Goal: Find specific page/section: Find specific page/section

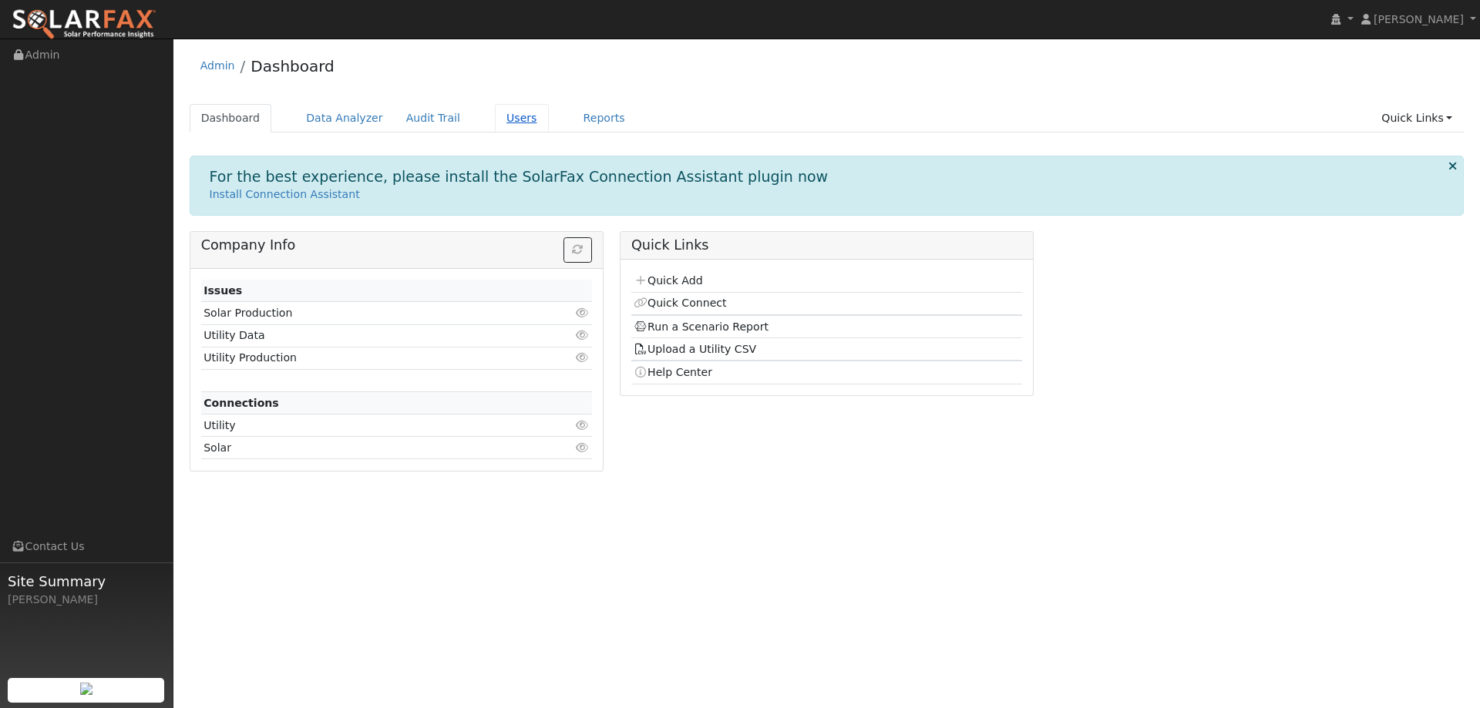
click at [519, 117] on link "Users" at bounding box center [522, 118] width 54 height 29
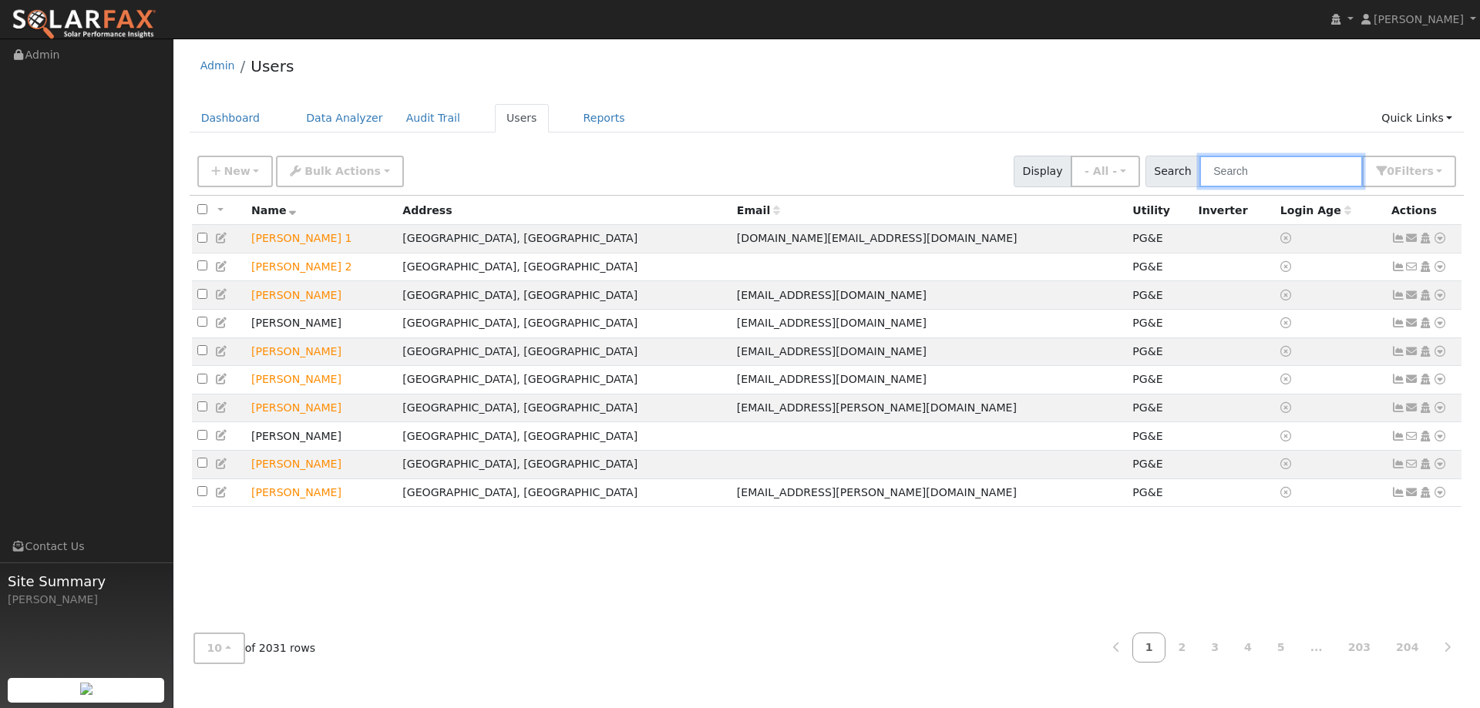
click at [1288, 170] on input "text" at bounding box center [1280, 172] width 163 height 32
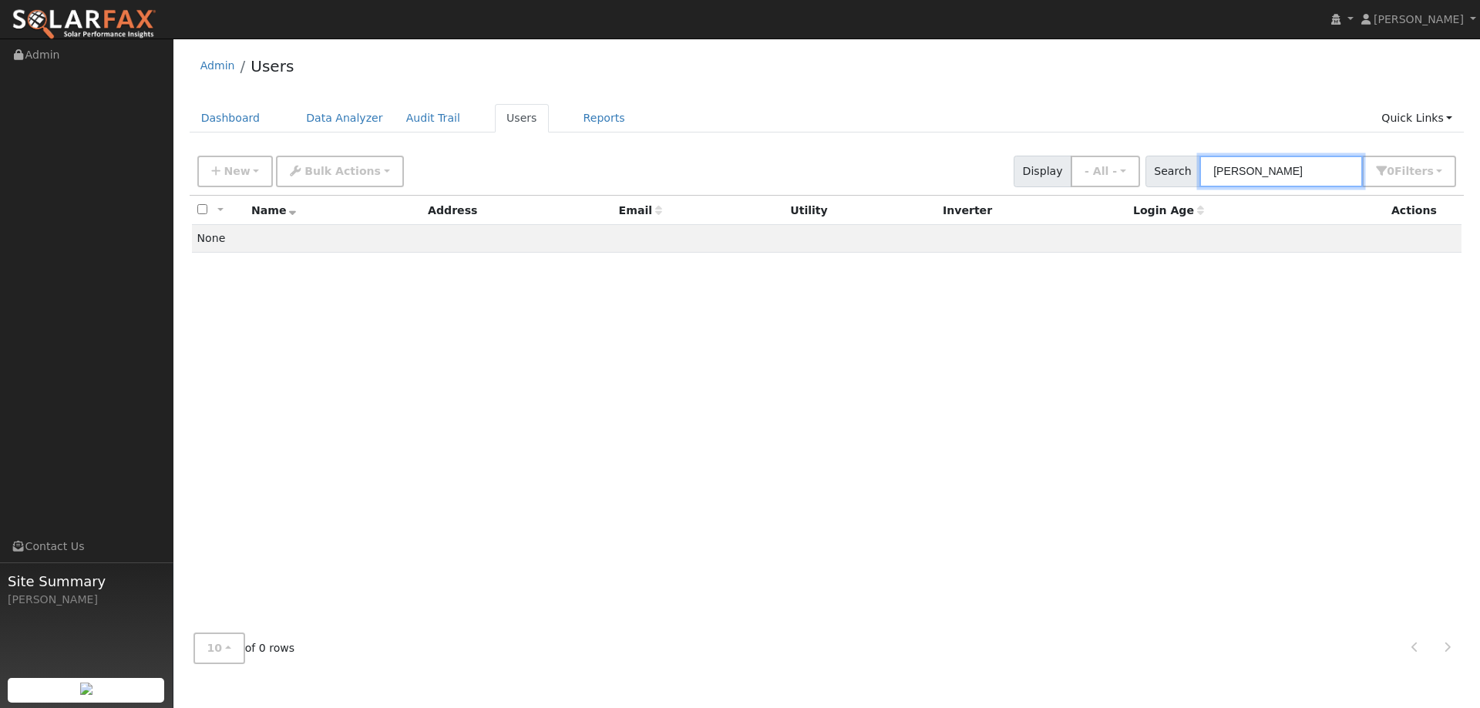
click at [1255, 162] on input "[PERSON_NAME]" at bounding box center [1280, 172] width 163 height 32
click at [1254, 167] on input "[PERSON_NAME]" at bounding box center [1280, 172] width 163 height 32
click at [1254, 168] on input "[PERSON_NAME]" at bounding box center [1280, 172] width 163 height 32
click at [8, 287] on ul "Navigation Admin Links Contact Us Site Summary [PERSON_NAME]" at bounding box center [86, 393] width 173 height 708
click at [1233, 176] on input "[PERSON_NAME]" at bounding box center [1280, 172] width 163 height 32
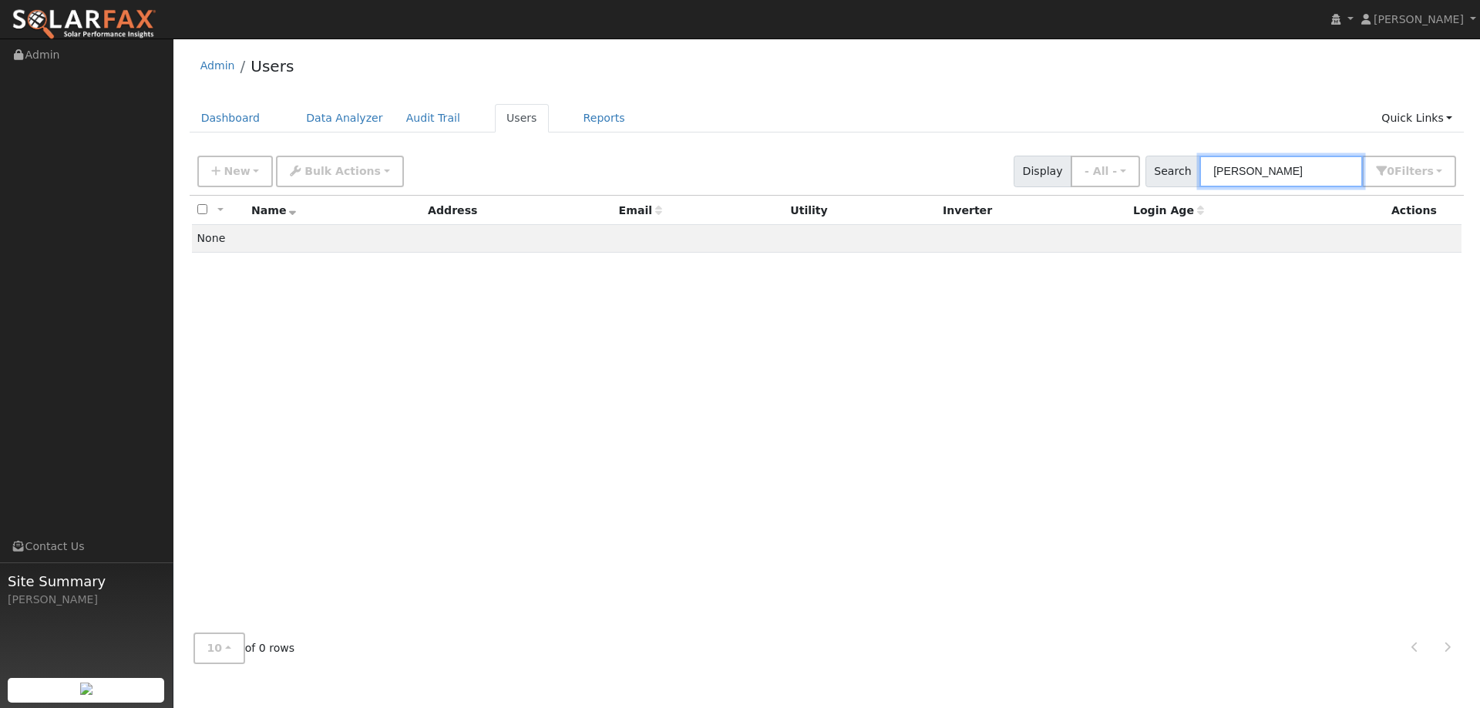
click at [1233, 176] on input "[PERSON_NAME]" at bounding box center [1280, 172] width 163 height 32
click at [1234, 178] on input "[PERSON_NAME]" at bounding box center [1280, 172] width 163 height 32
click at [1261, 160] on input "[PERSON_NAME]" at bounding box center [1280, 172] width 163 height 32
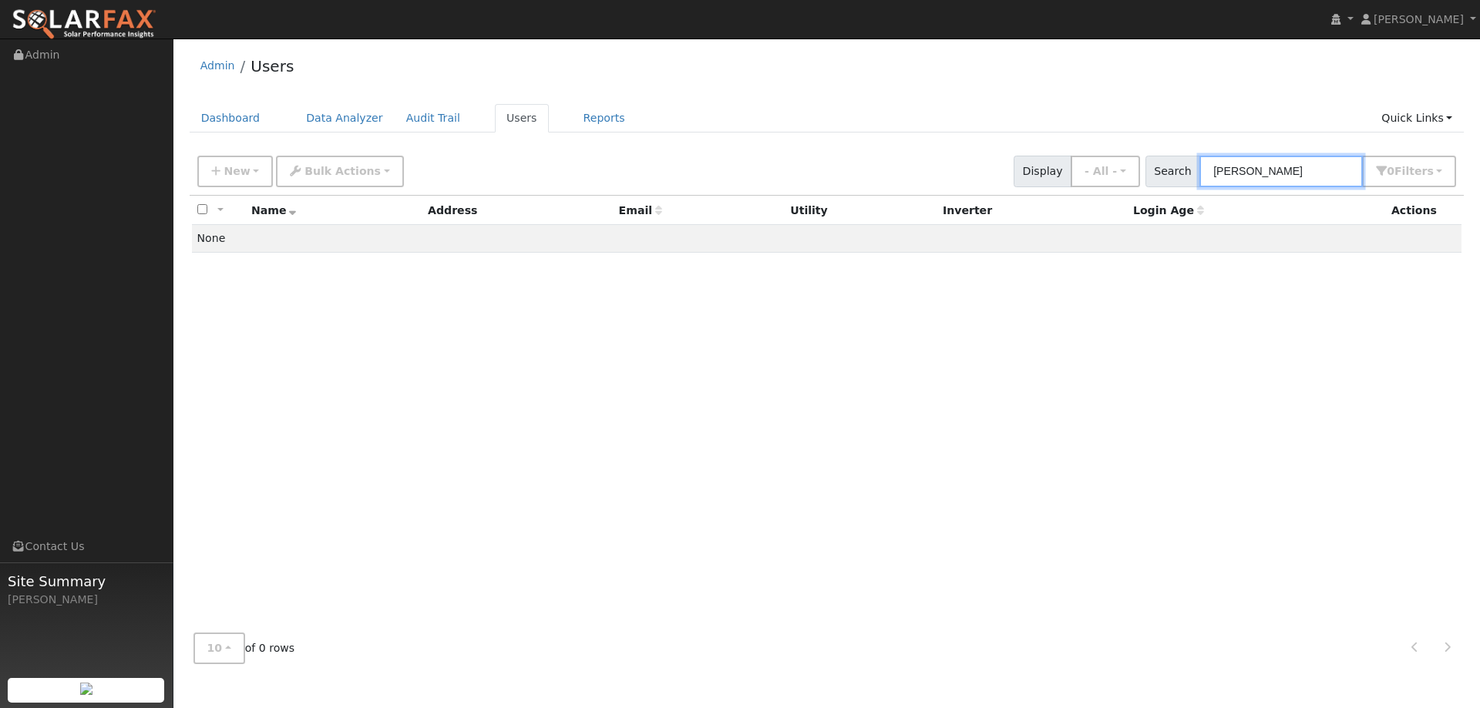
click at [1261, 160] on input "[PERSON_NAME]" at bounding box center [1280, 172] width 163 height 32
click at [1258, 166] on input "[PERSON_NAME]" at bounding box center [1280, 172] width 163 height 32
type input "napa"
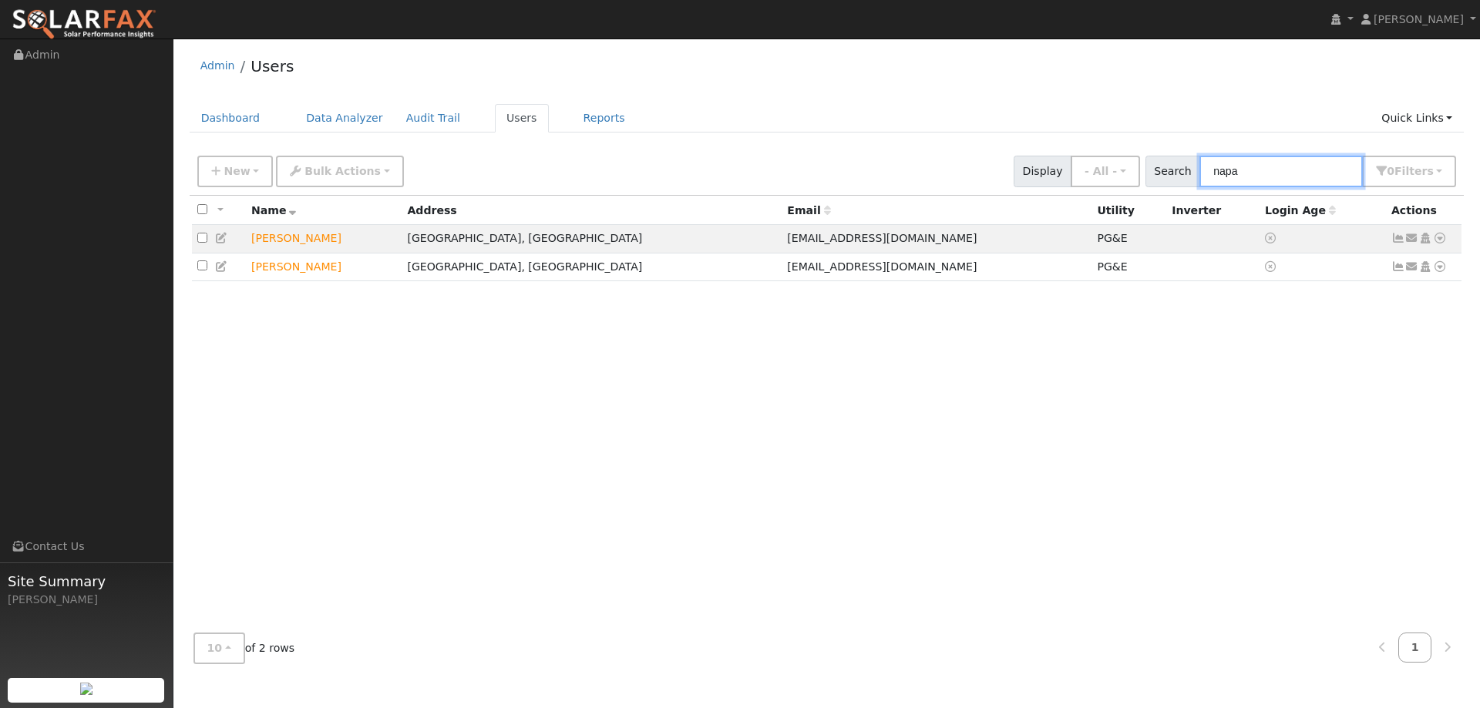
click at [1212, 172] on input "napa" at bounding box center [1280, 172] width 163 height 32
click at [1224, 175] on input "napa" at bounding box center [1280, 172] width 163 height 32
click at [1226, 170] on input "napa" at bounding box center [1280, 172] width 163 height 32
click at [1228, 170] on input "napa" at bounding box center [1280, 172] width 163 height 32
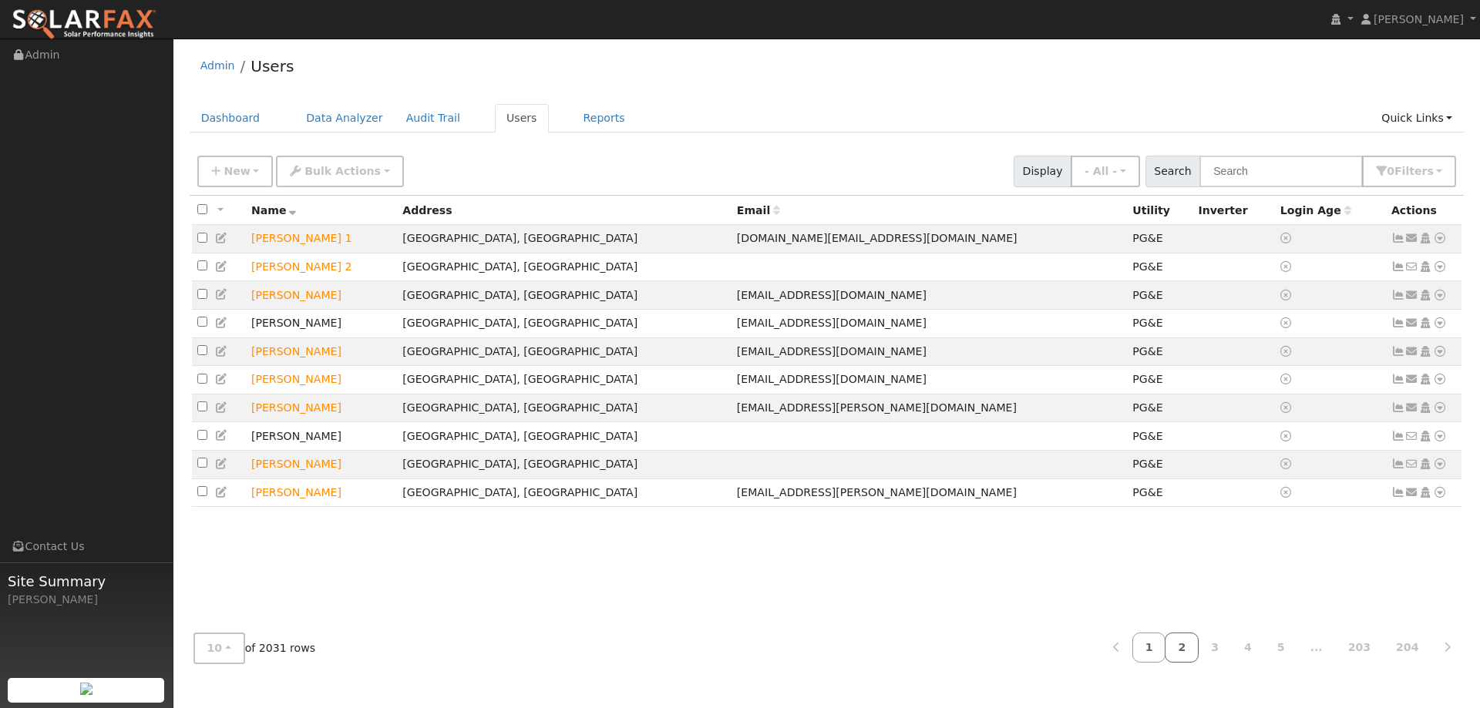
click at [1198, 652] on link "2" at bounding box center [1181, 648] width 34 height 30
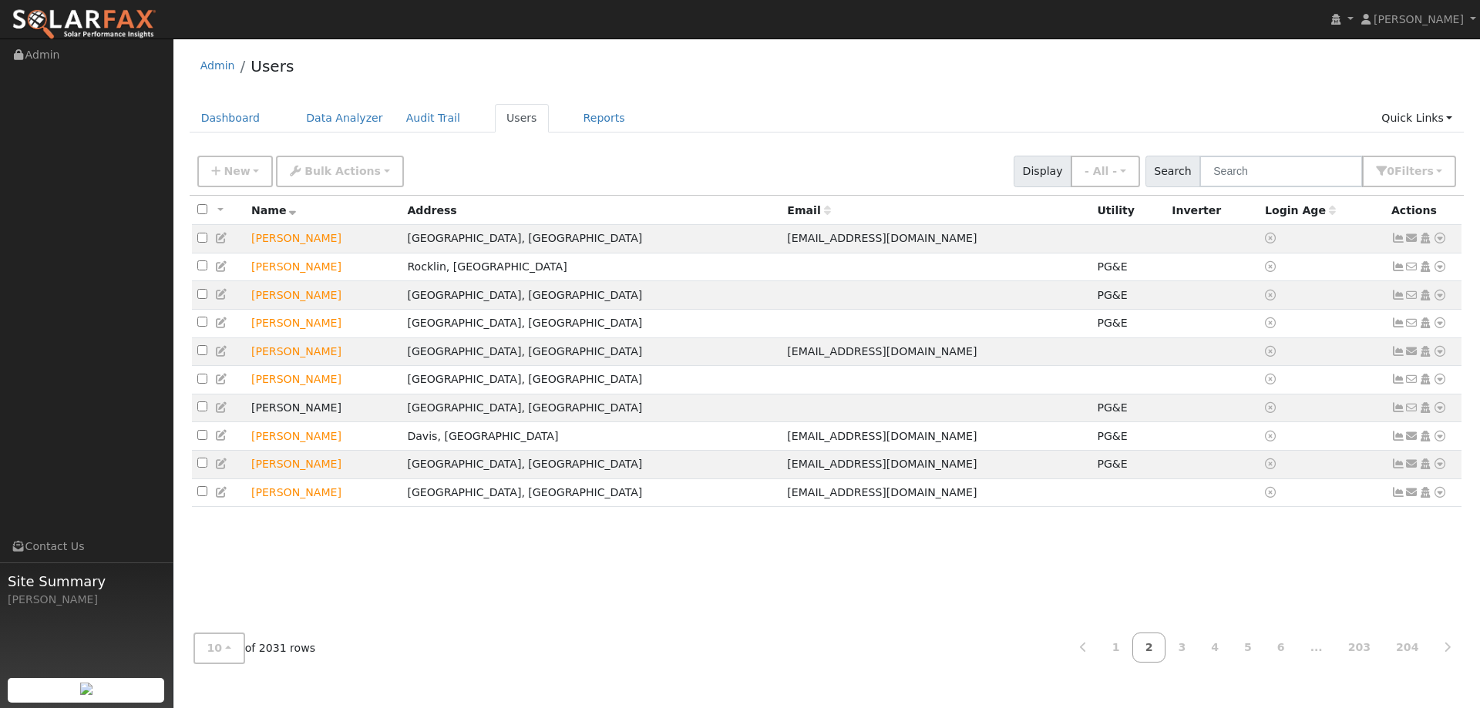
click at [1161, 647] on link "2" at bounding box center [1149, 648] width 34 height 30
click at [234, 651] on button "10" at bounding box center [219, 649] width 52 height 32
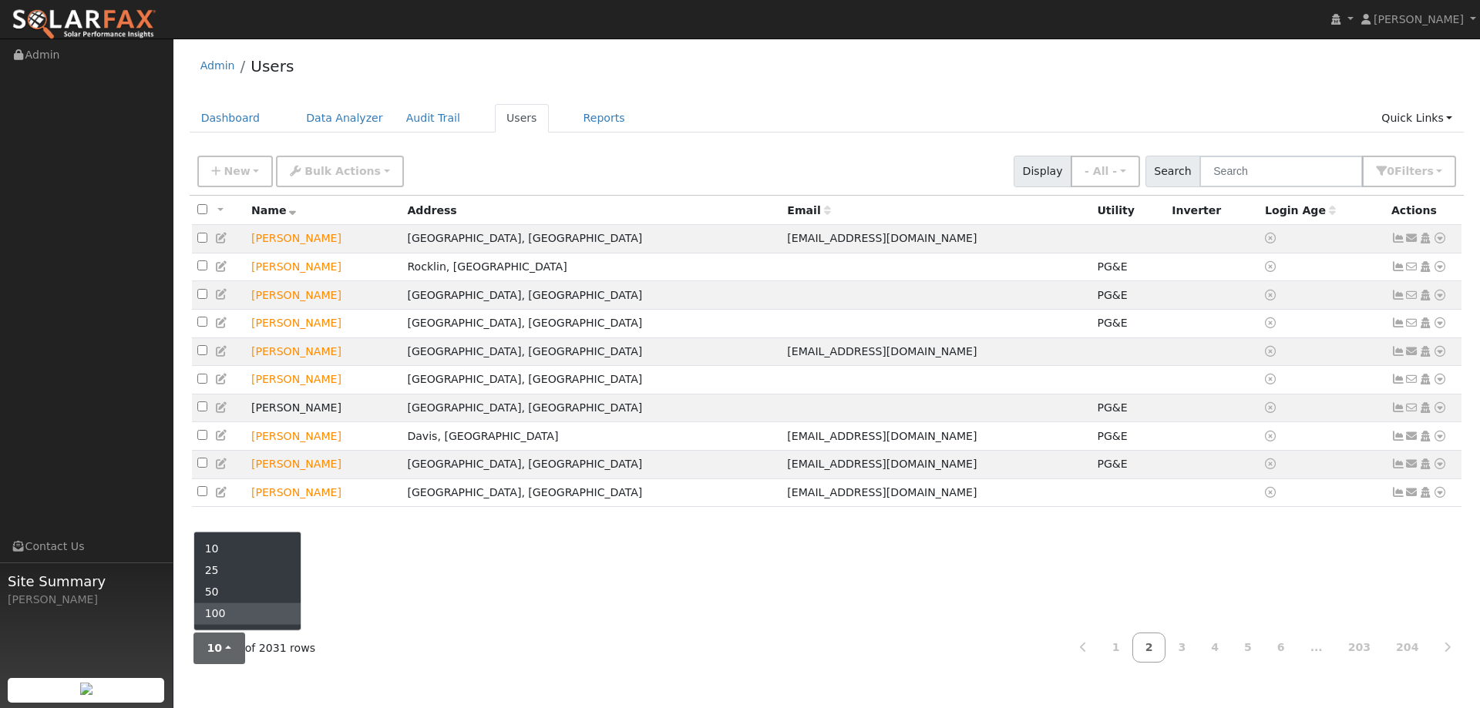
click at [220, 620] on link "100" at bounding box center [247, 614] width 107 height 22
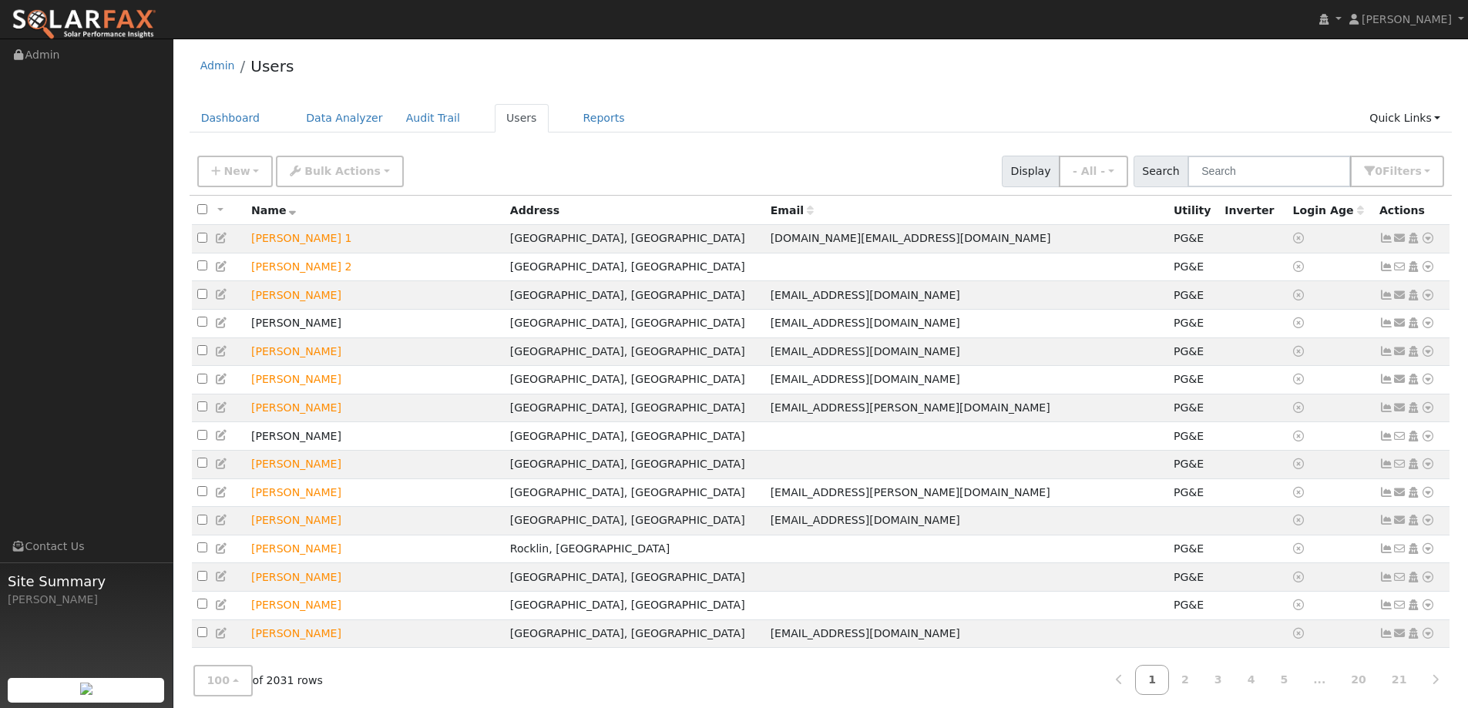
click at [569, 219] on div "Address" at bounding box center [635, 211] width 250 height 16
click at [571, 211] on div "Address" at bounding box center [635, 211] width 250 height 16
click at [547, 210] on th "Address" at bounding box center [635, 210] width 260 height 29
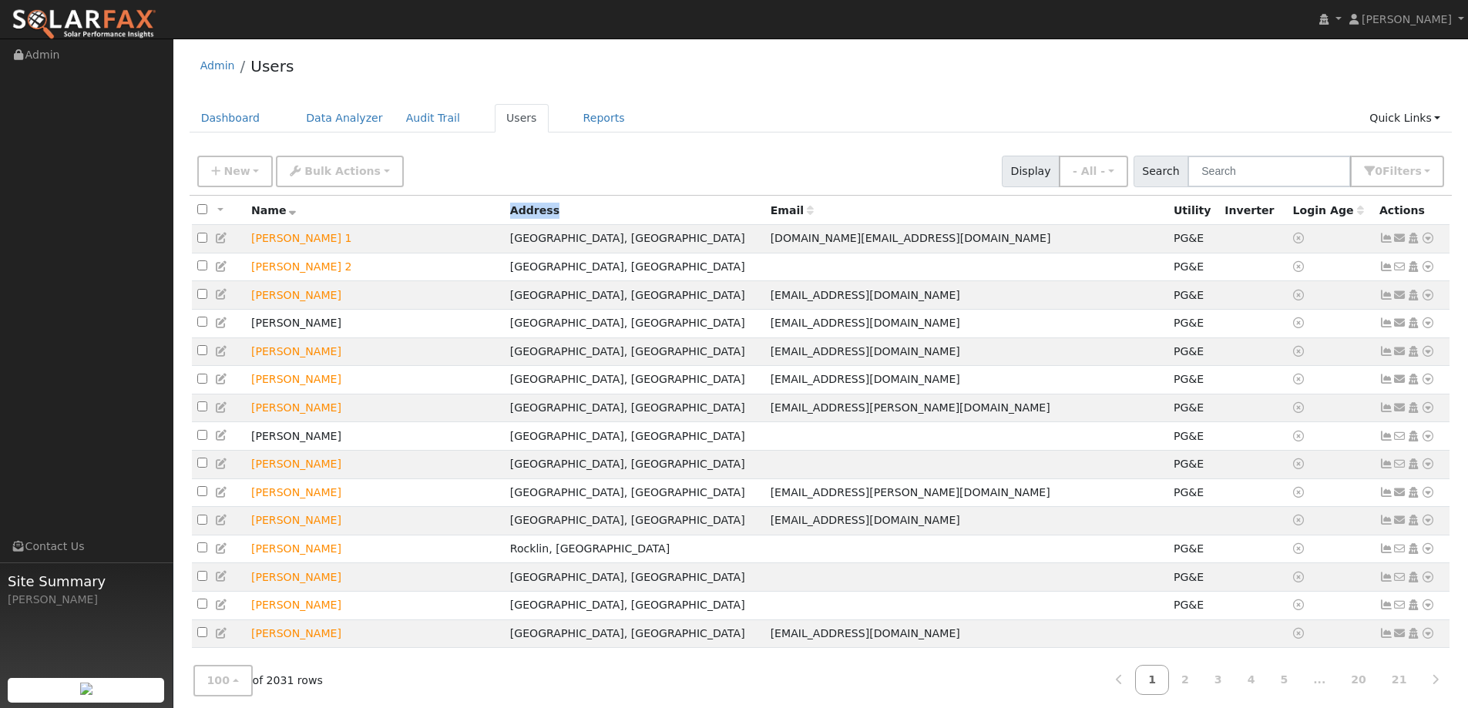
click at [573, 210] on div "Address" at bounding box center [635, 211] width 250 height 16
click at [589, 210] on div "Address" at bounding box center [635, 211] width 250 height 16
drag, startPoint x: 618, startPoint y: 213, endPoint x: 619, endPoint y: 203, distance: 10.0
click at [619, 210] on div "Address" at bounding box center [635, 211] width 250 height 16
click at [619, 203] on div "Address" at bounding box center [635, 211] width 250 height 16
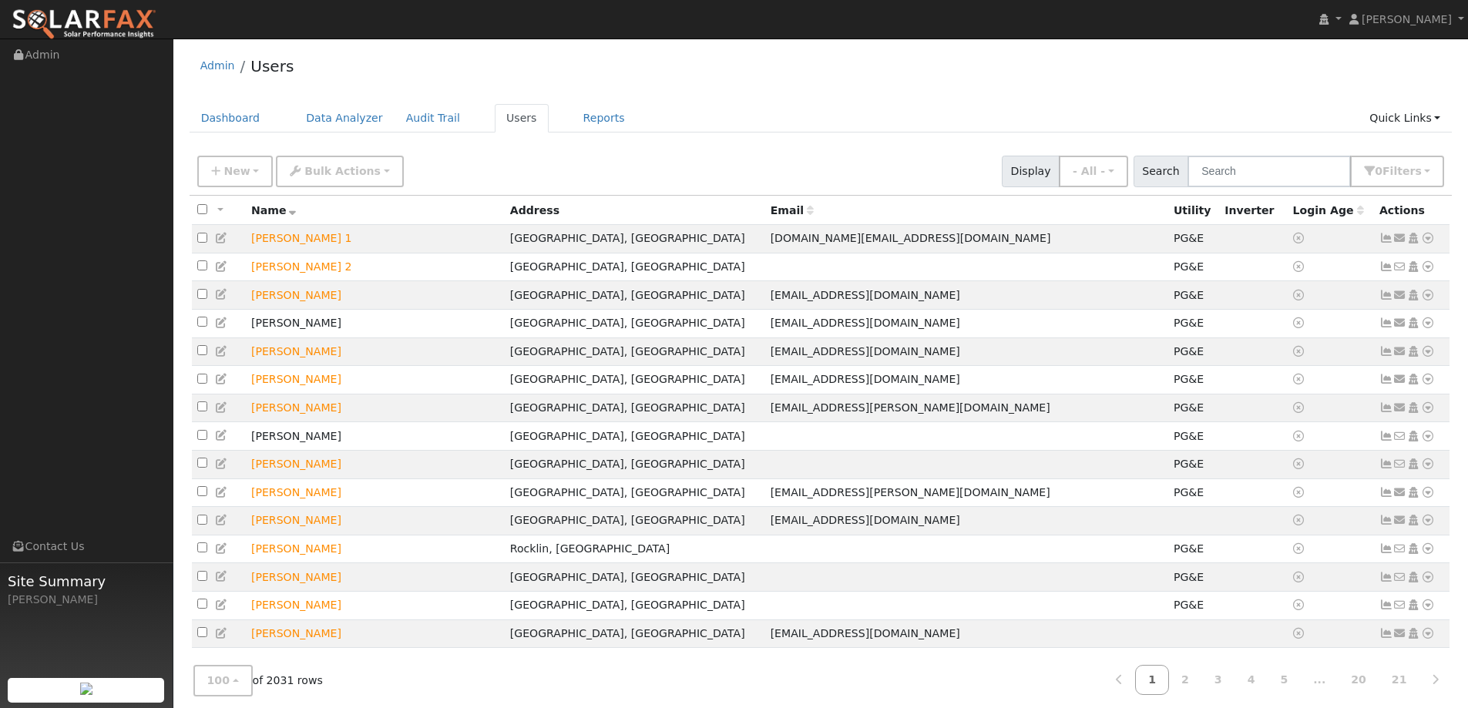
drag, startPoint x: 590, startPoint y: 193, endPoint x: 576, endPoint y: 199, distance: 15.6
click at [564, 208] on div "Address" at bounding box center [635, 211] width 250 height 16
click at [807, 216] on icon at bounding box center [810, 210] width 7 height 11
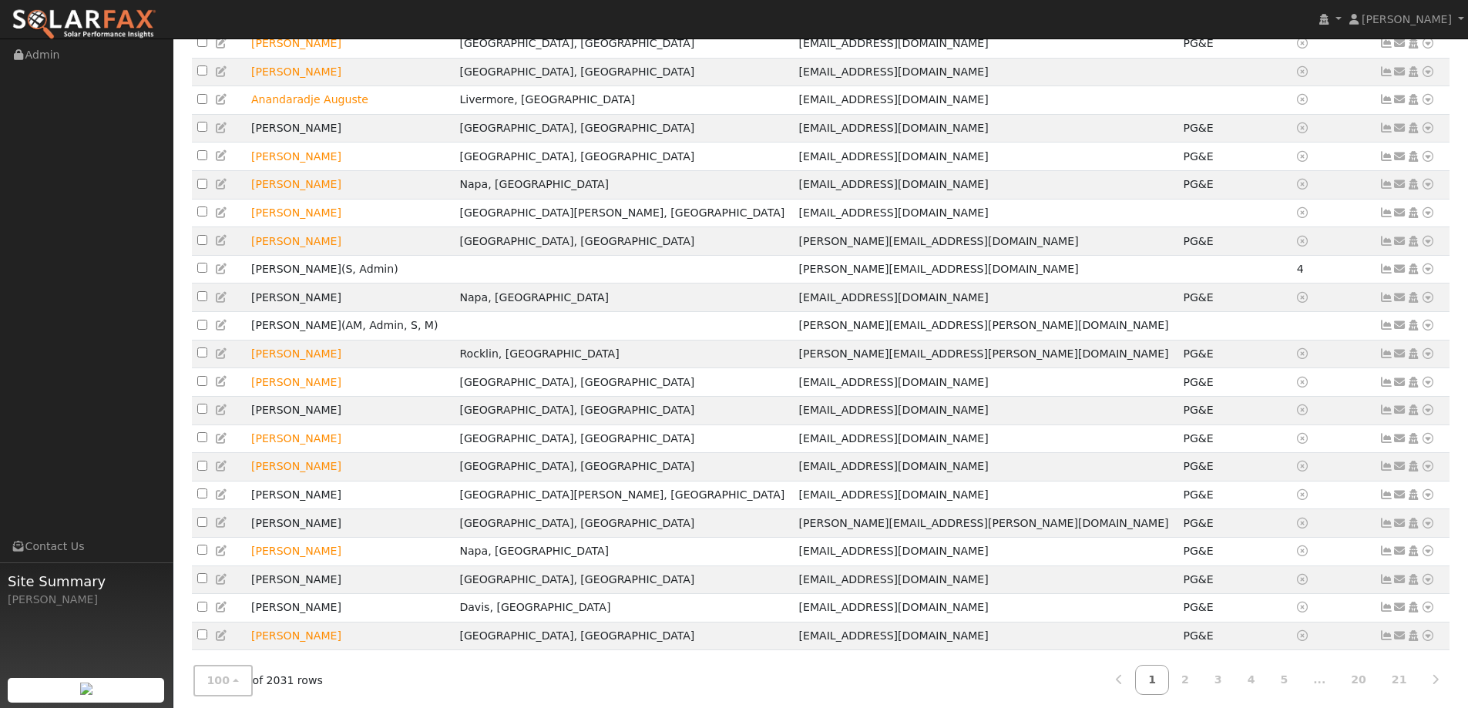
scroll to position [616, 0]
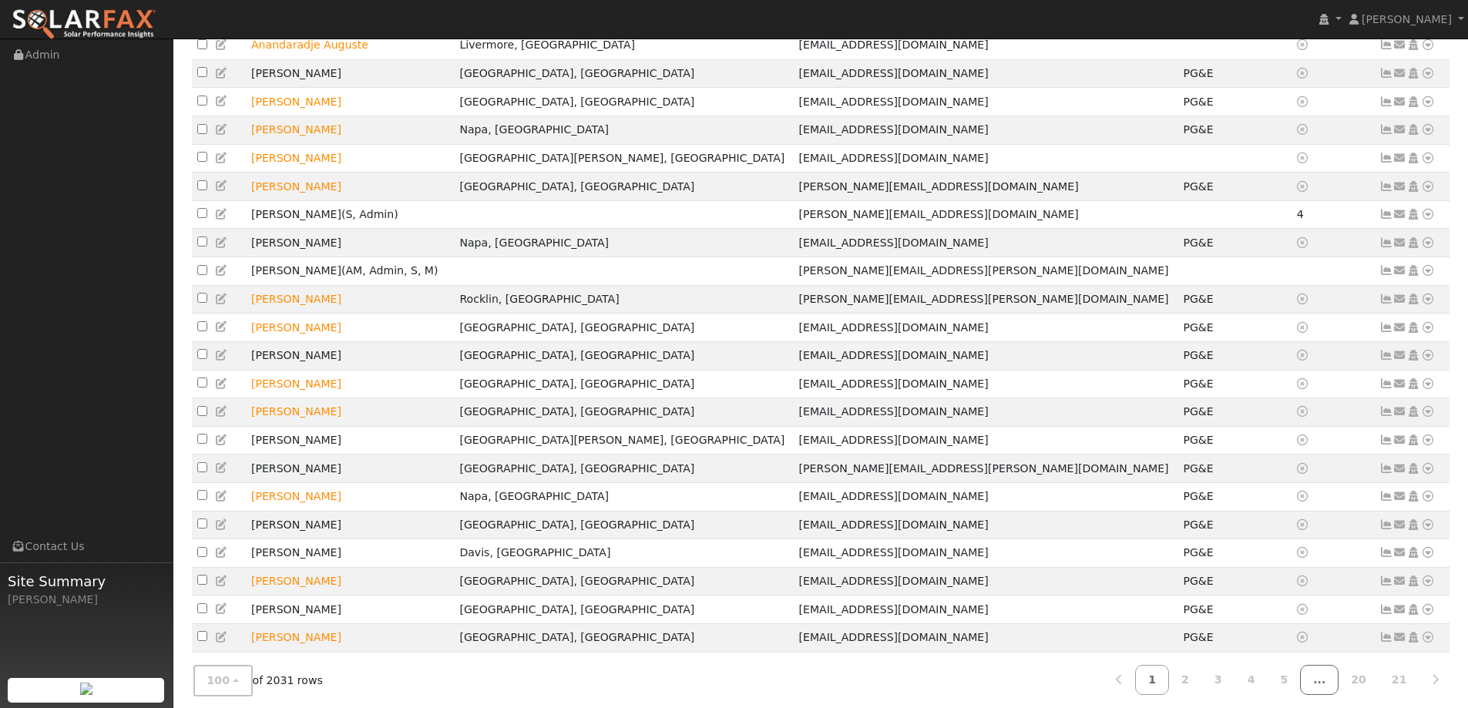
click at [1328, 682] on link "..." at bounding box center [1319, 680] width 39 height 30
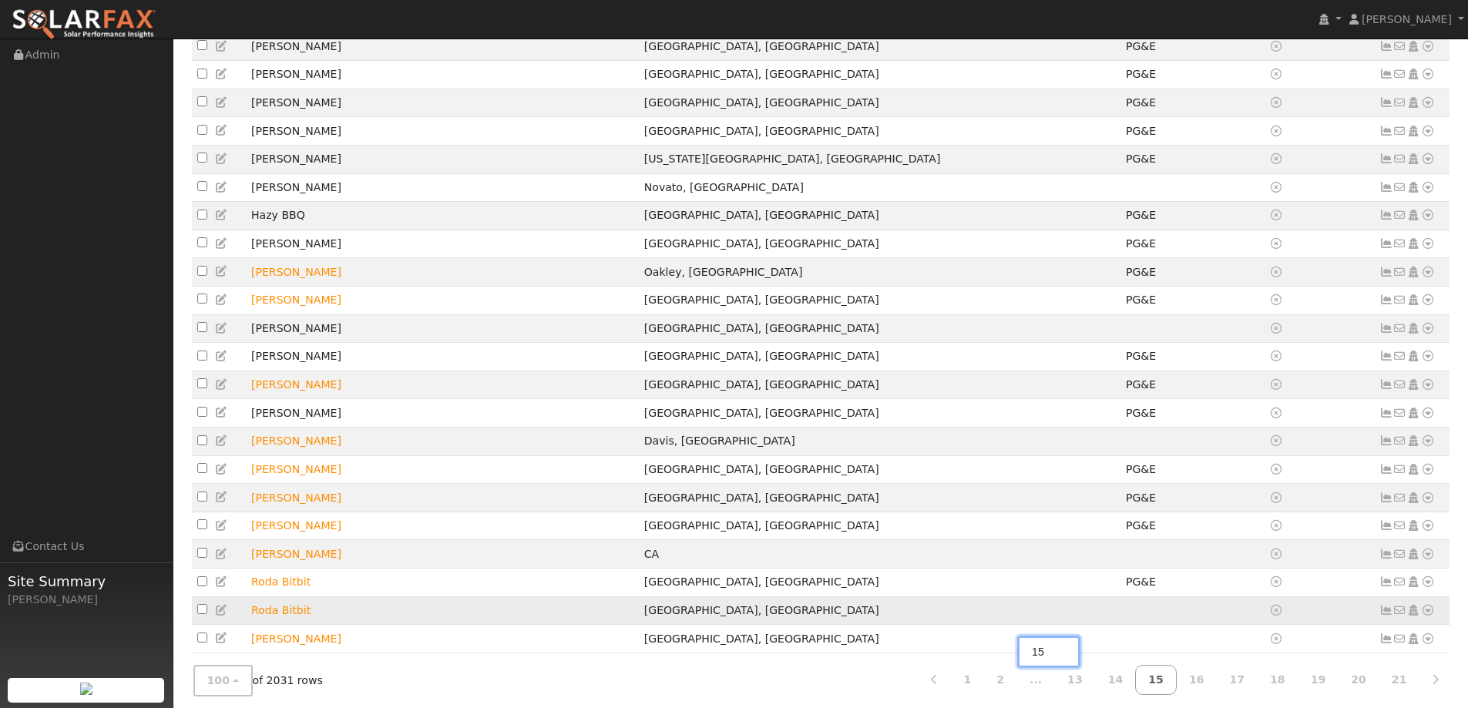
scroll to position [308, 0]
type input "15"
click at [1096, 687] on link "13" at bounding box center [1075, 680] width 42 height 30
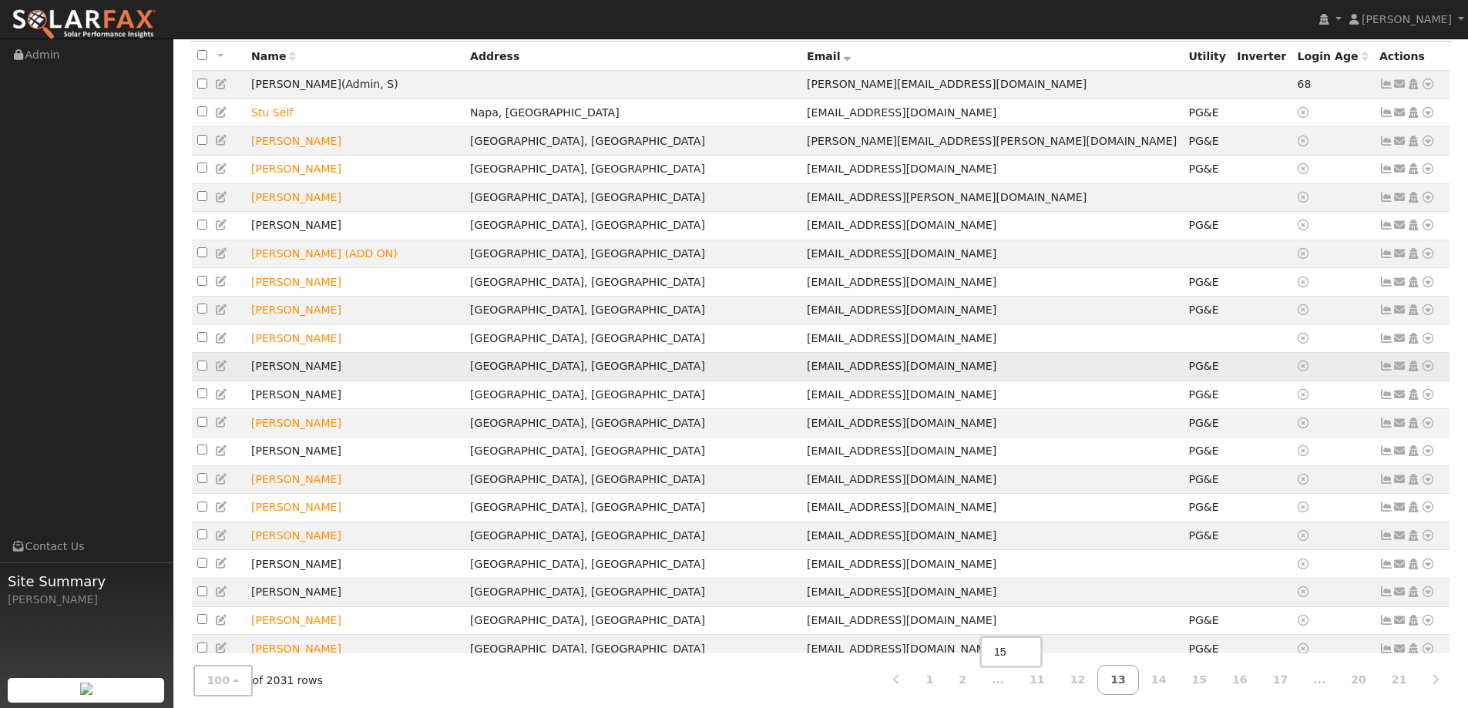
scroll to position [0, 0]
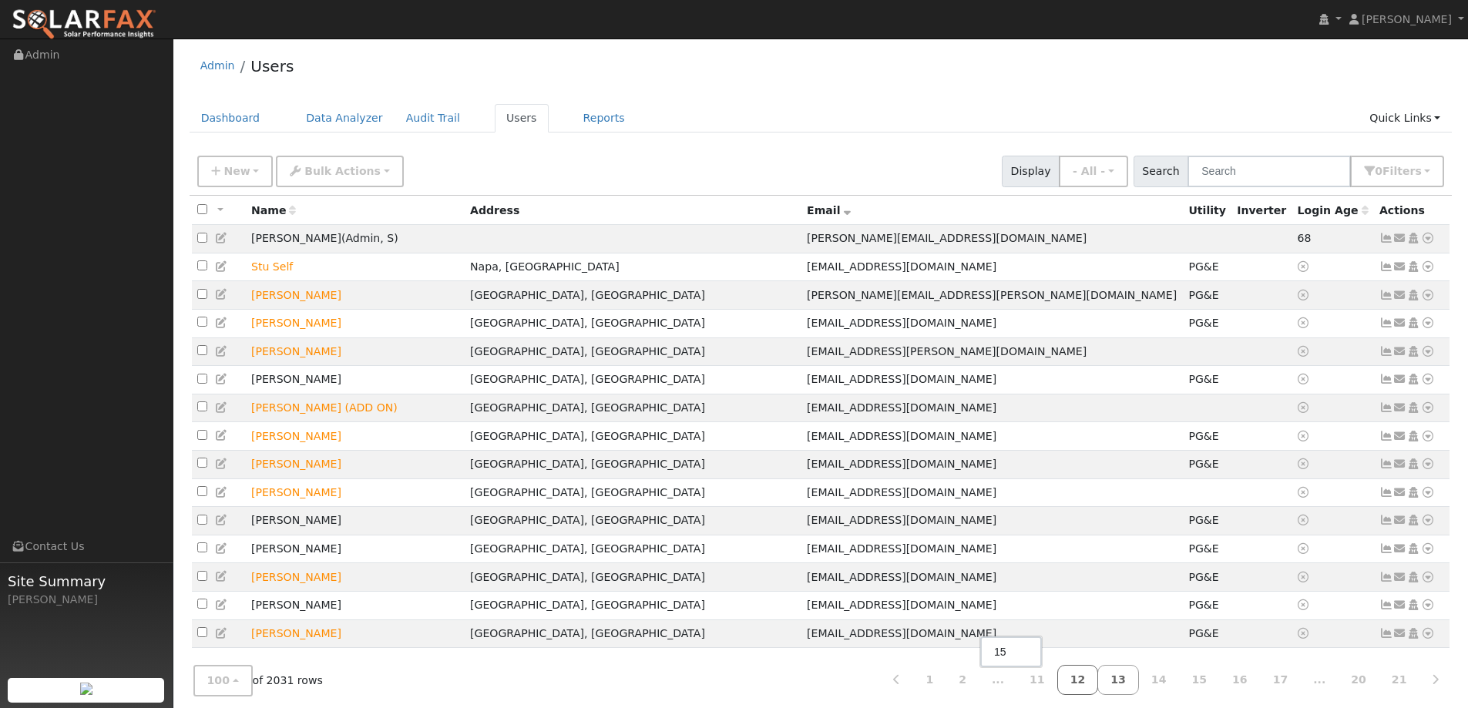
click at [1099, 677] on link "12" at bounding box center [1078, 680] width 42 height 30
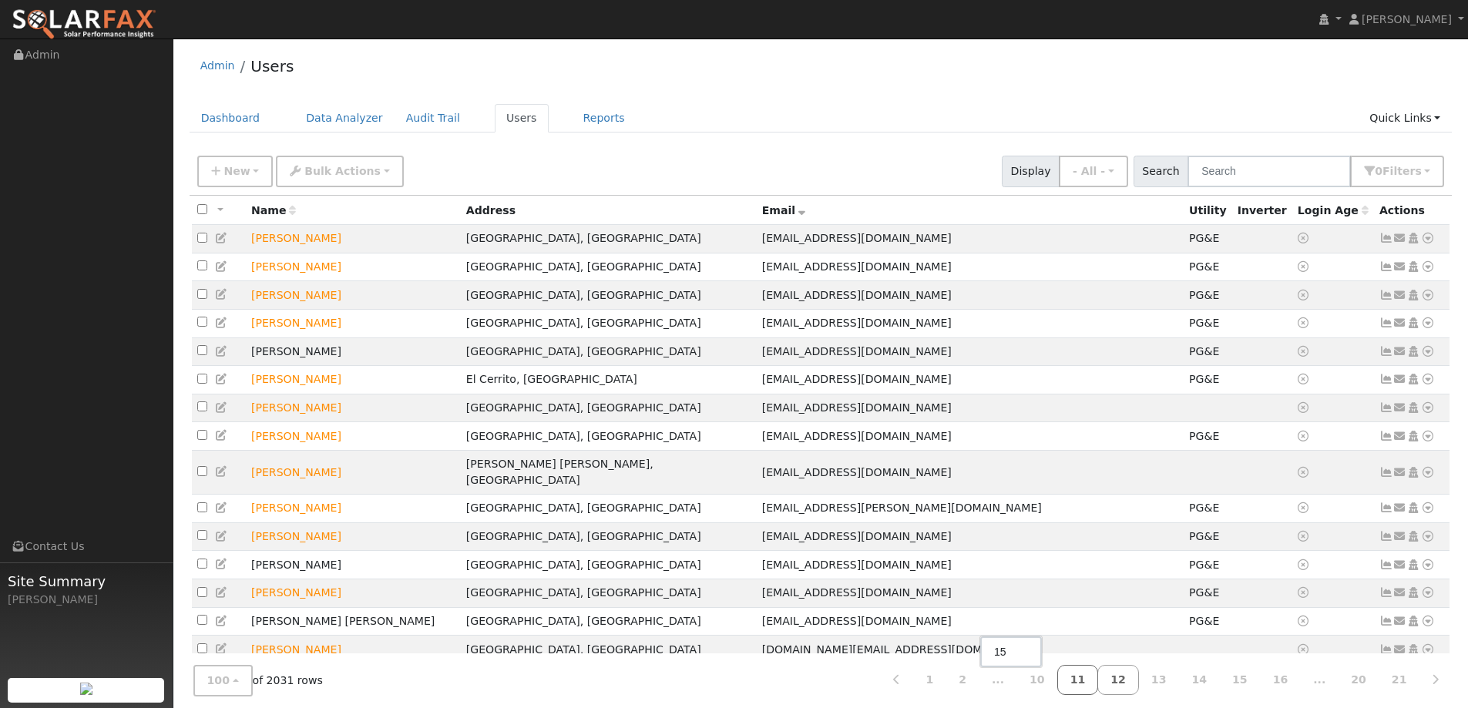
click at [1099, 681] on link "11" at bounding box center [1078, 680] width 42 height 30
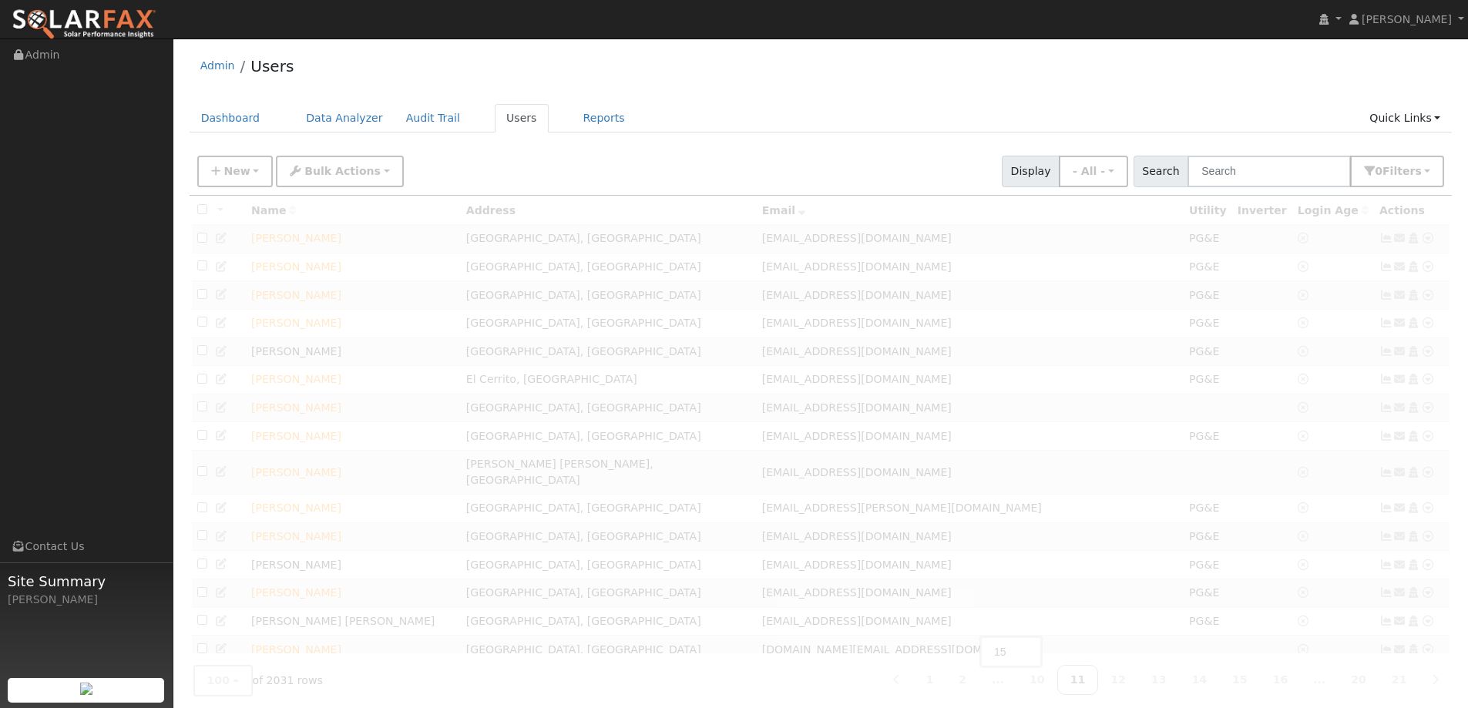
drag, startPoint x: 774, startPoint y: 455, endPoint x: 1157, endPoint y: 99, distance: 521.8
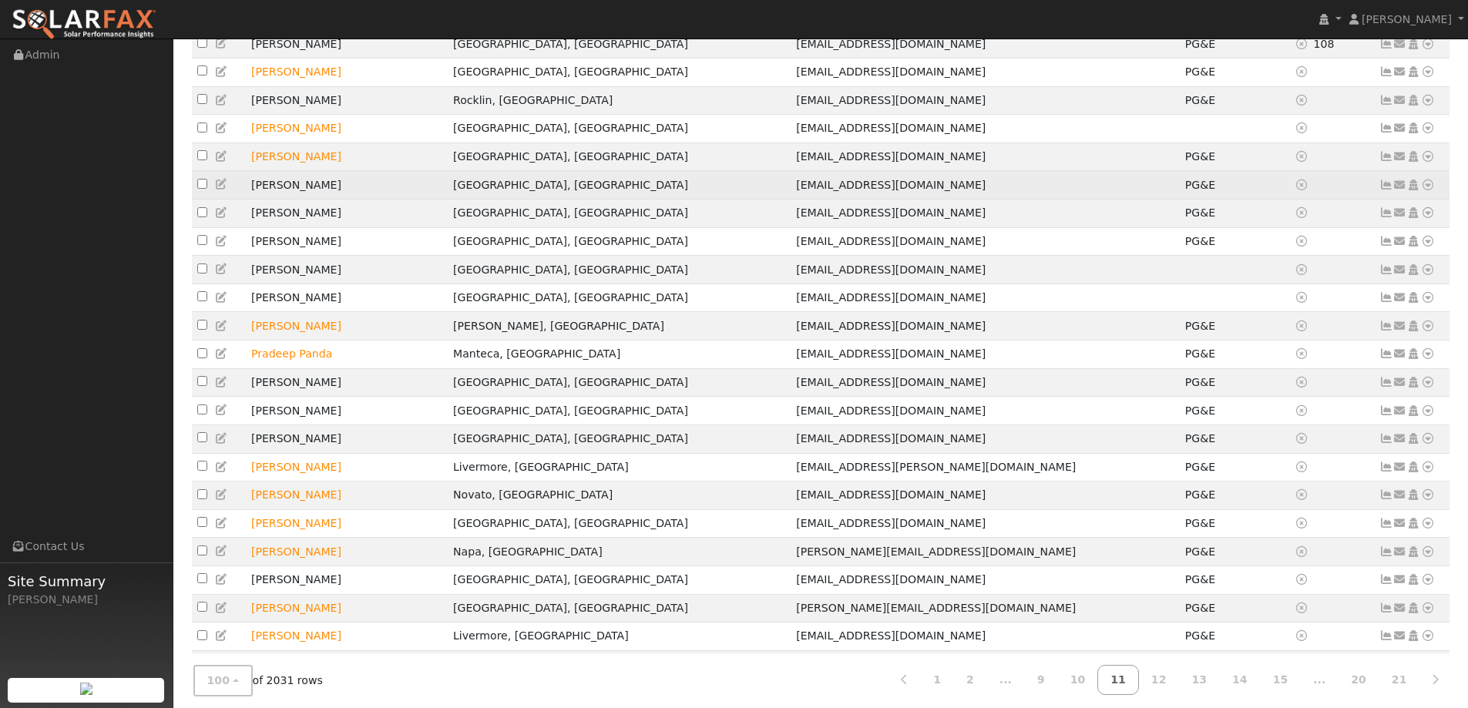
scroll to position [539, 0]
